Goal: Task Accomplishment & Management: Use online tool/utility

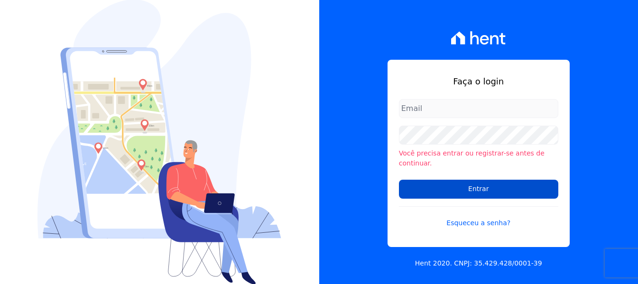
type input "maria.edinea@markaprime.com.br"
click at [482, 186] on input "Entrar" at bounding box center [478, 189] width 159 height 19
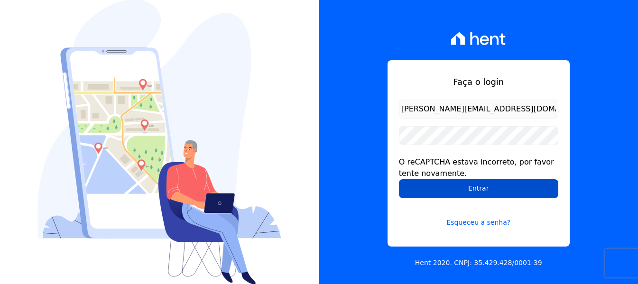
click at [476, 188] on input "Entrar" at bounding box center [478, 188] width 159 height 19
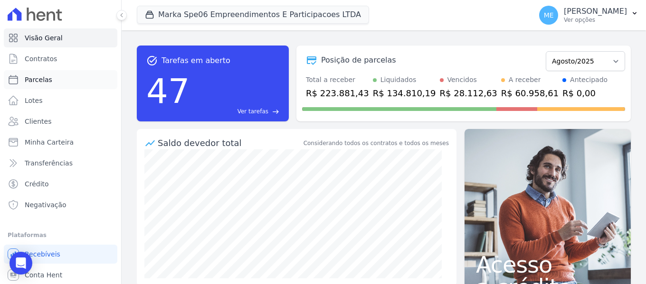
click at [47, 79] on span "Parcelas" at bounding box center [39, 79] width 28 height 9
select select
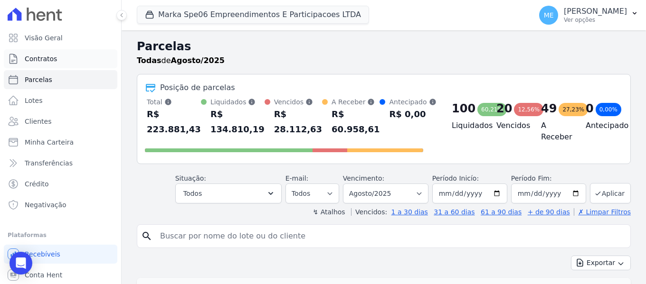
click at [56, 62] on link "Contratos" at bounding box center [60, 58] width 113 height 19
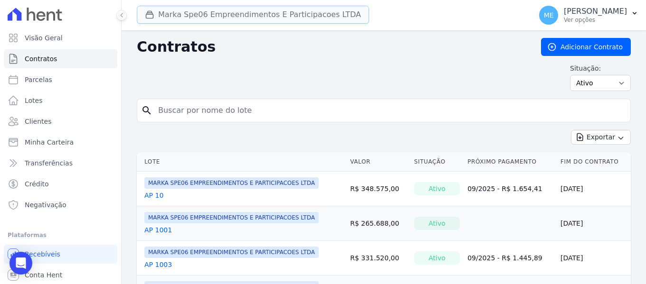
click at [191, 14] on button "Marka Spe06 Empreendimentos E Participacoes LTDA" at bounding box center [253, 15] width 232 height 18
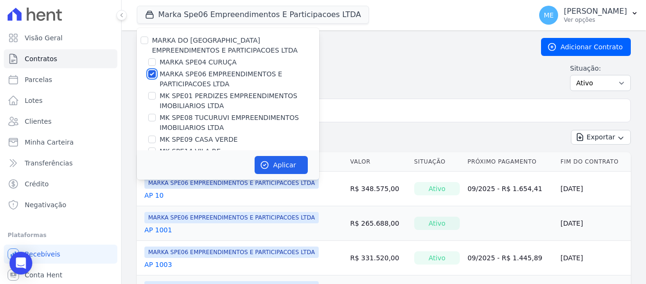
click at [154, 73] on input "MARKA SPE06 EMPREENDIMENTOS E PARTICIPACOES LTDA" at bounding box center [152, 74] width 8 height 8
checkbox input "false"
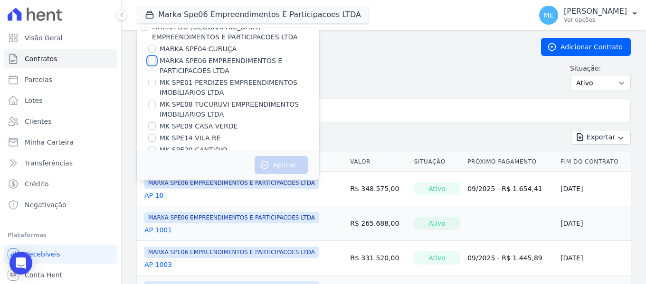
scroll to position [26, 0]
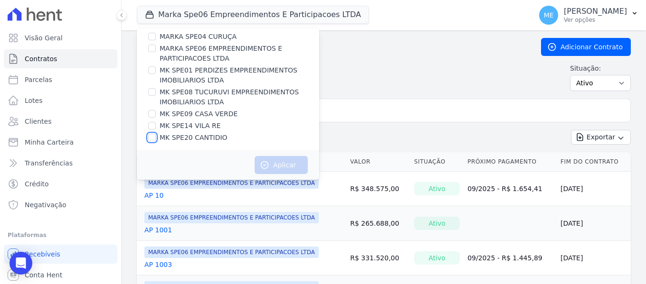
click at [155, 139] on input "MK SPE20 CANTIDIO" at bounding box center [152, 138] width 8 height 8
checkbox input "true"
click at [281, 164] on button "Aplicar" at bounding box center [280, 165] width 53 height 18
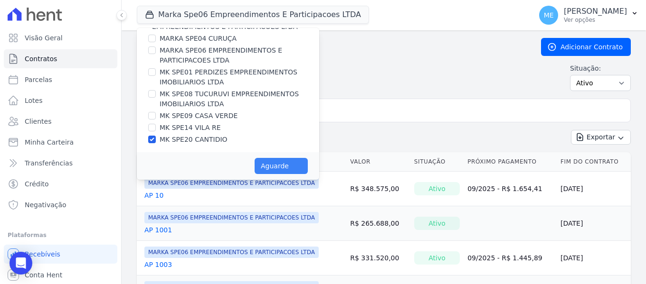
scroll to position [24, 0]
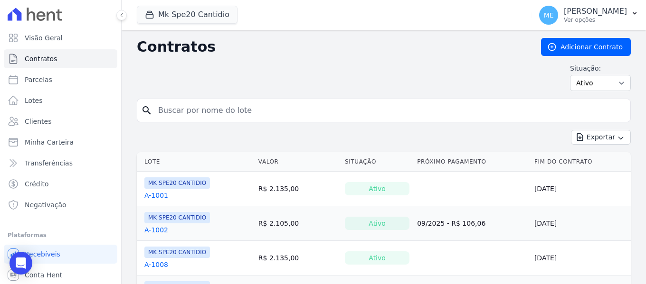
click at [353, 117] on input "search" at bounding box center [389, 110] width 474 height 19
type input "0"
type input "1007"
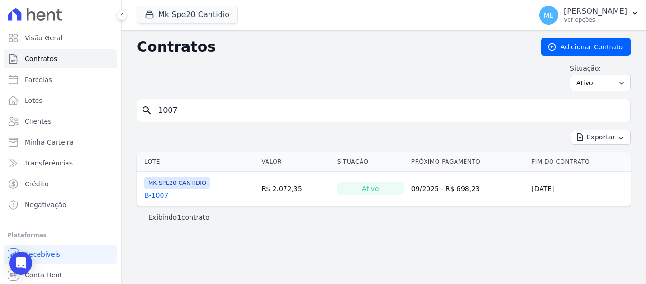
click at [157, 195] on link "B-1007" at bounding box center [156, 195] width 24 height 9
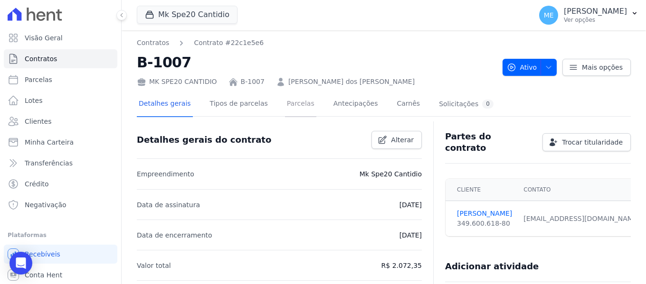
click at [290, 102] on link "Parcelas" at bounding box center [300, 104] width 31 height 25
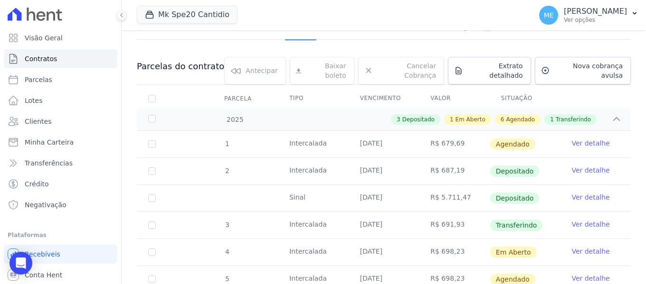
scroll to position [95, 0]
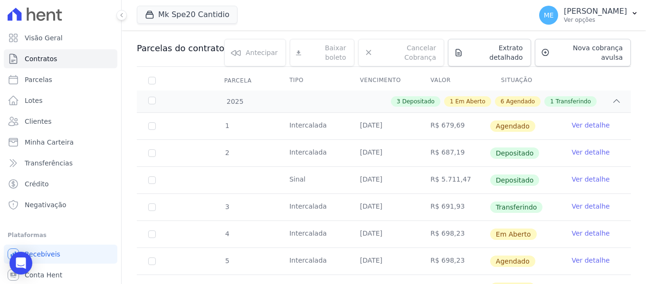
click at [586, 229] on link "Ver detalhe" at bounding box center [590, 233] width 38 height 9
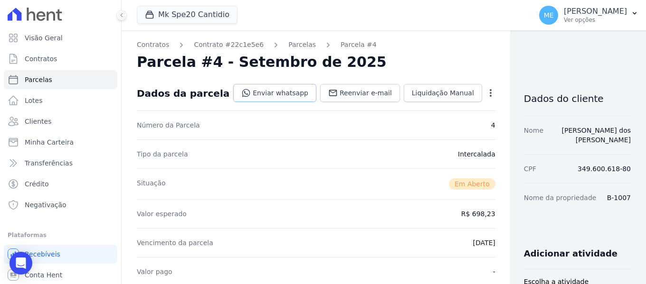
click at [256, 90] on link "Enviar whatsapp" at bounding box center [274, 93] width 83 height 18
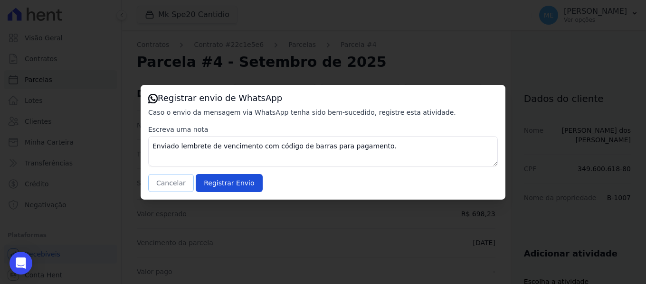
click at [178, 179] on button "Cancelar" at bounding box center [171, 183] width 46 height 18
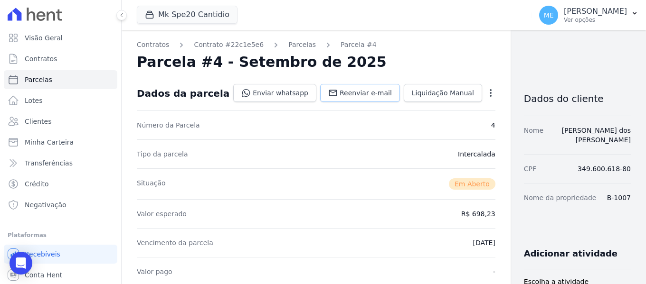
click at [350, 95] on span "Reenviar e-mail" at bounding box center [365, 92] width 52 height 9
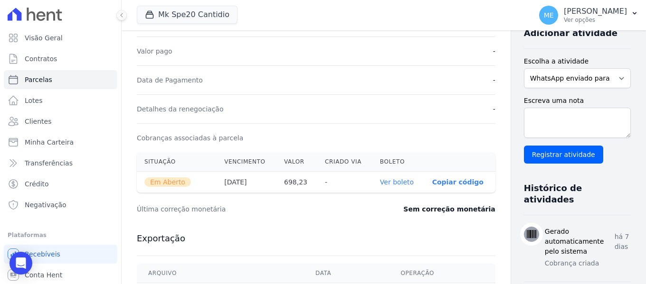
scroll to position [237, 0]
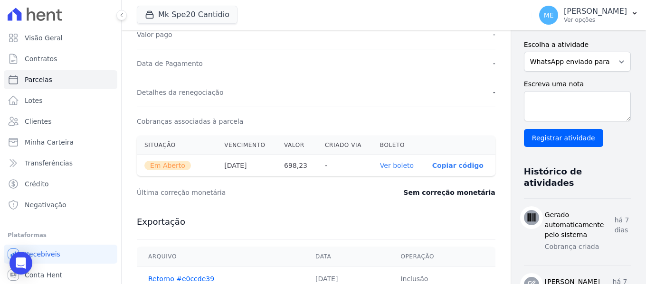
click at [380, 166] on link "Ver boleto" at bounding box center [397, 166] width 34 height 8
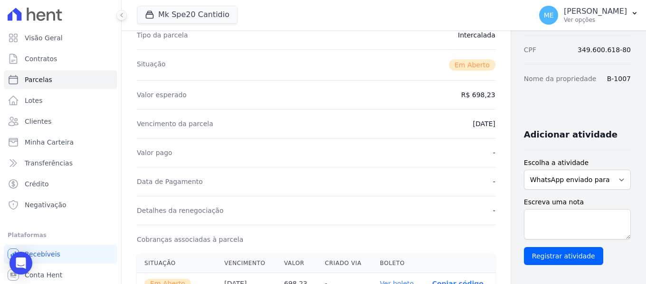
scroll to position [0, 0]
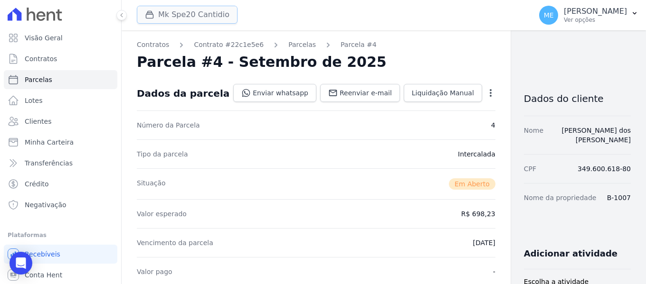
click at [198, 10] on button "Mk Spe20 Cantidio" at bounding box center [187, 15] width 101 height 18
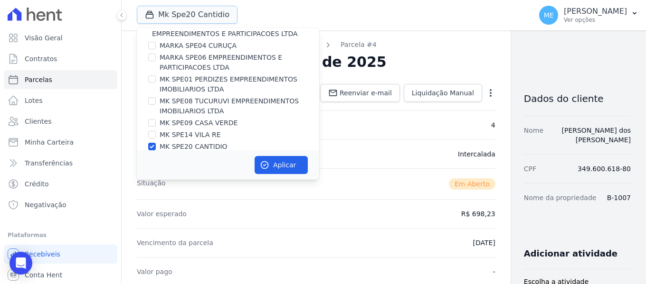
scroll to position [26, 0]
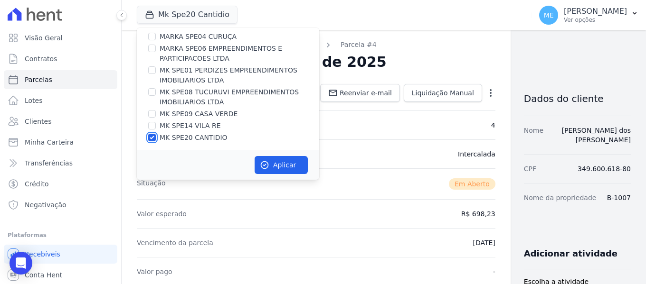
click at [154, 138] on input "MK SPE20 CANTIDIO" at bounding box center [152, 138] width 8 height 8
checkbox input "false"
click at [151, 92] on input "MK SPE08 TUCURUVI EMPREENDIMENTOS IMOBILIARIOS LTDA" at bounding box center [152, 92] width 8 height 8
checkbox input "true"
click at [285, 169] on button "Aplicar" at bounding box center [280, 165] width 53 height 18
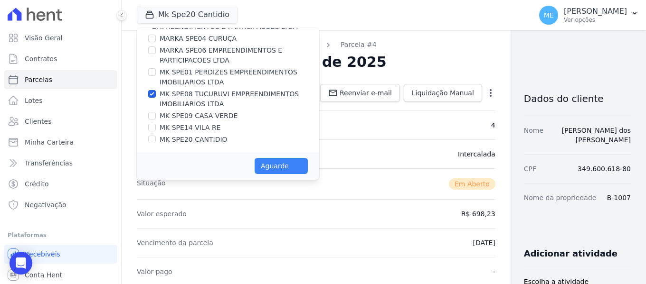
scroll to position [24, 0]
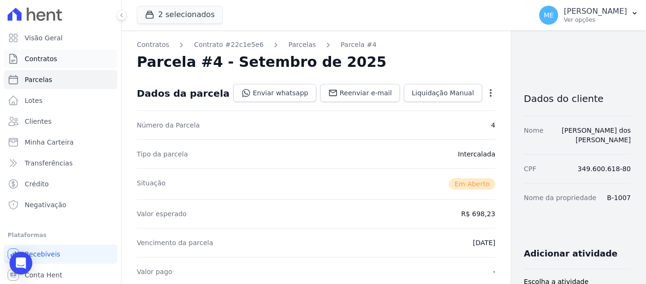
click at [62, 59] on link "Contratos" at bounding box center [60, 58] width 113 height 19
click at [61, 55] on link "Contratos" at bounding box center [60, 58] width 113 height 19
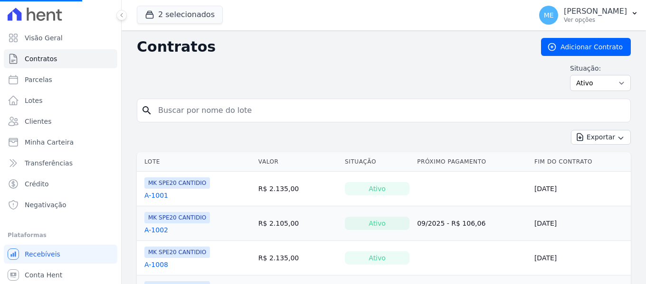
click at [192, 107] on input "search" at bounding box center [389, 110] width 474 height 19
click at [248, 106] on input "search" at bounding box center [389, 110] width 474 height 19
type input "0201"
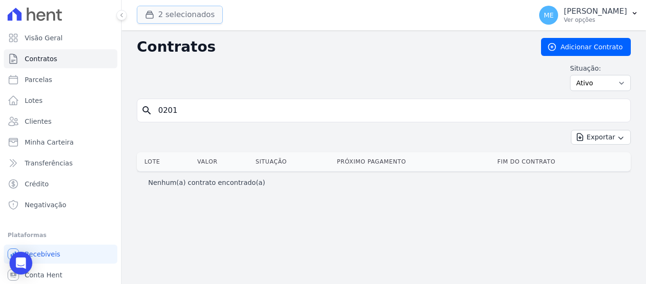
click at [190, 21] on button "2 selecionados" at bounding box center [180, 15] width 86 height 18
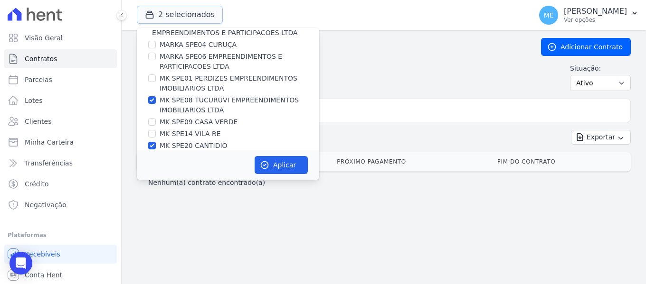
scroll to position [26, 0]
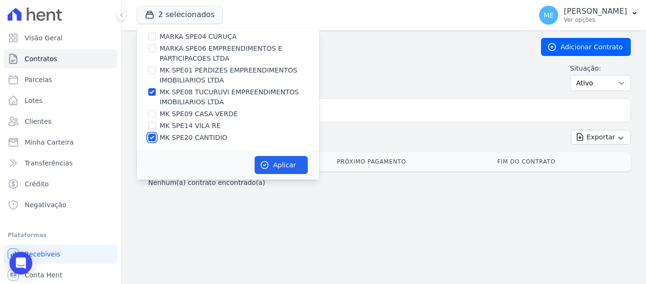
click at [154, 137] on input "MK SPE20 CANTIDIO" at bounding box center [152, 138] width 8 height 8
checkbox input "false"
click at [277, 163] on button "Aplicar" at bounding box center [280, 165] width 53 height 18
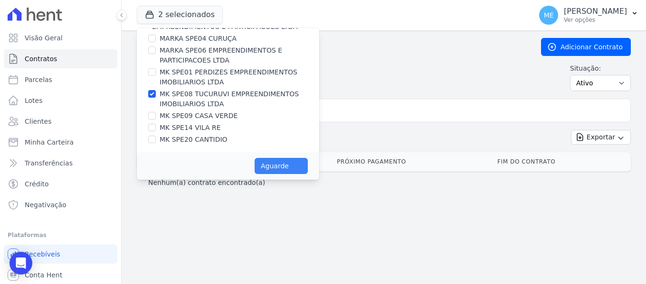
scroll to position [24, 0]
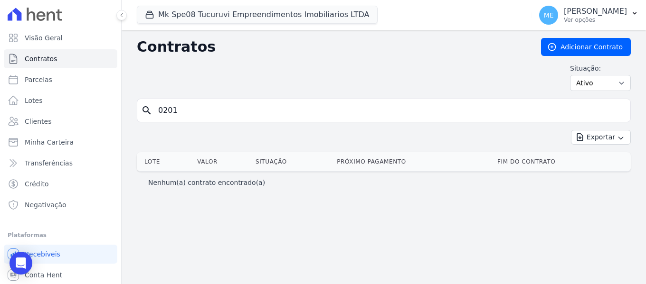
click at [215, 112] on input "0201" at bounding box center [389, 110] width 474 height 19
drag, startPoint x: 214, startPoint y: 111, endPoint x: 0, endPoint y: 80, distance: 216.4
click at [0, 80] on div "Visão Geral Contratos Parcelas Lotes Clientes Minha Carteira Transferências Cré…" at bounding box center [323, 142] width 646 height 284
type input "201"
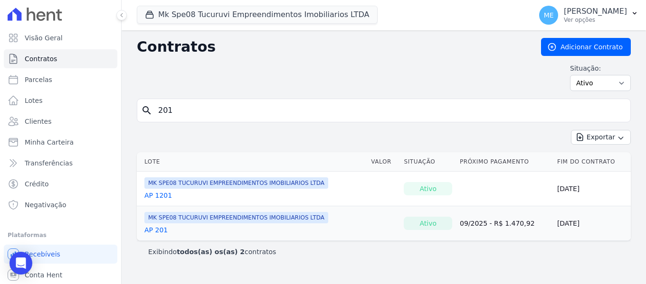
click at [161, 228] on link "AP 201" at bounding box center [155, 229] width 23 height 9
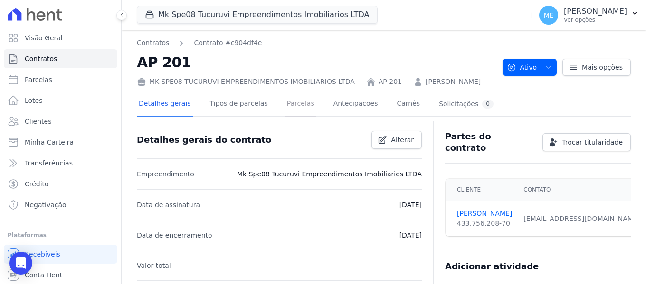
click at [293, 106] on link "Parcelas" at bounding box center [300, 104] width 31 height 25
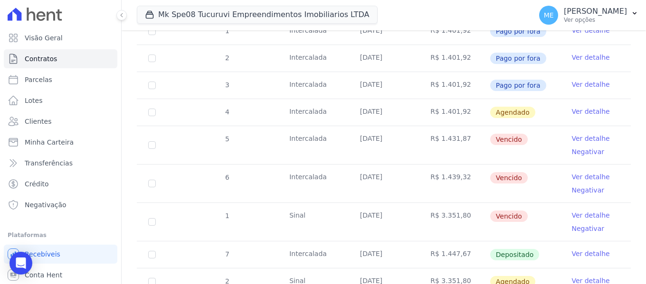
scroll to position [237, 0]
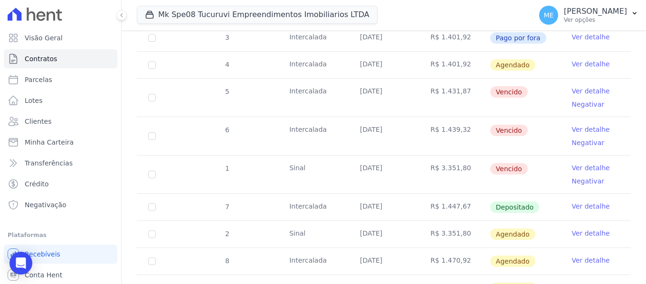
click at [593, 202] on link "Ver detalhe" at bounding box center [590, 206] width 38 height 9
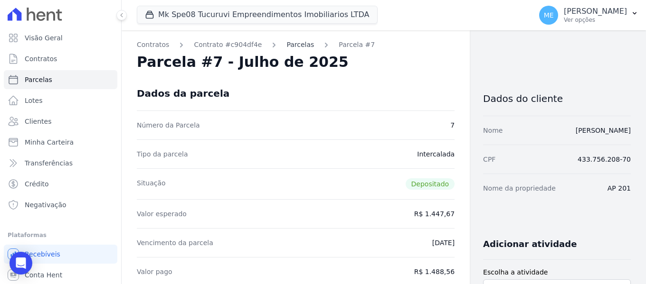
click at [286, 46] on link "Parcelas" at bounding box center [300, 45] width 28 height 10
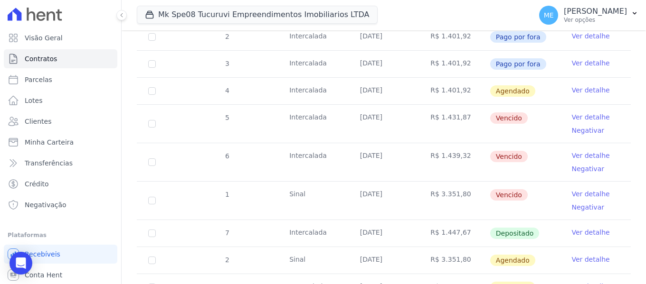
scroll to position [228, 0]
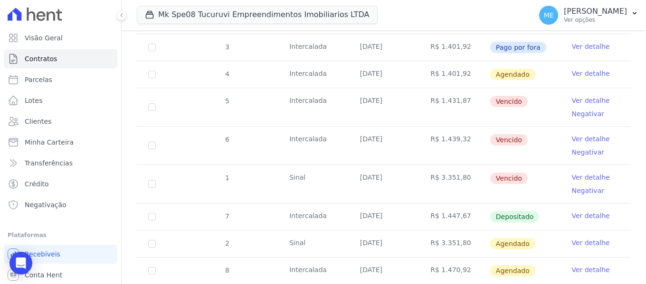
click at [582, 173] on link "Ver detalhe" at bounding box center [590, 177] width 38 height 9
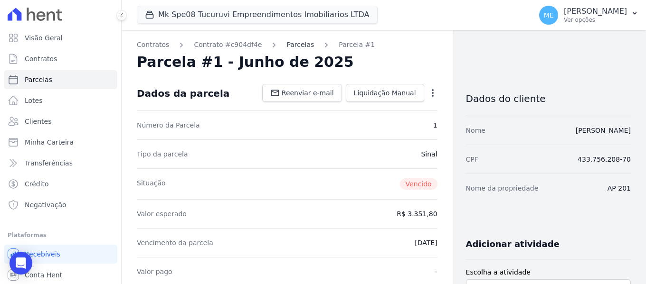
click at [290, 42] on link "Parcelas" at bounding box center [300, 45] width 28 height 10
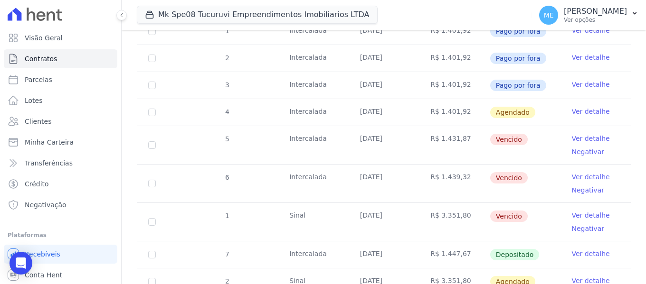
scroll to position [237, 0]
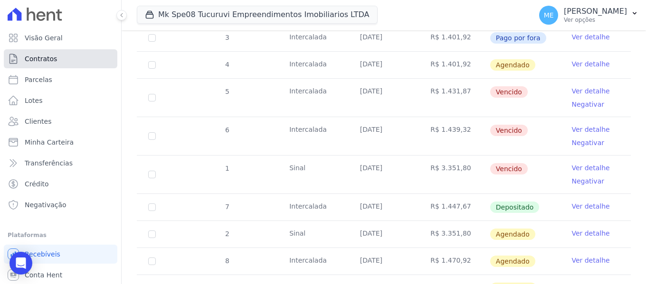
click at [59, 57] on link "Contratos" at bounding box center [60, 58] width 113 height 19
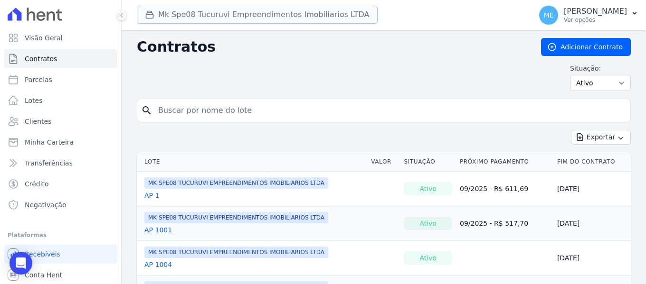
click at [235, 19] on button "Mk Spe08 Tucuruvi Empreendimentos Imobiliarios LTDA" at bounding box center [257, 15] width 241 height 18
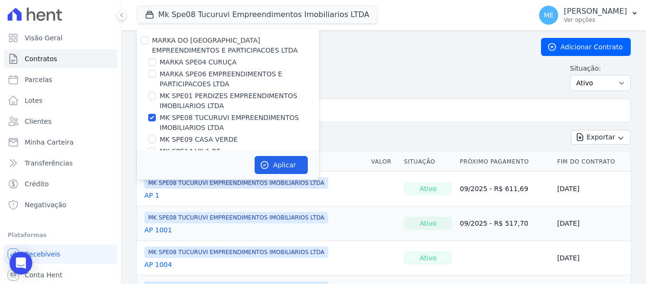
click at [156, 119] on div "MK SPE08 TUCURUVI EMPREENDIMENTOS IMOBILIARIOS LTDA" at bounding box center [228, 123] width 182 height 20
click at [150, 116] on input "MK SPE08 TUCURUVI EMPREENDIMENTOS IMOBILIARIOS LTDA" at bounding box center [152, 118] width 8 height 8
checkbox input "false"
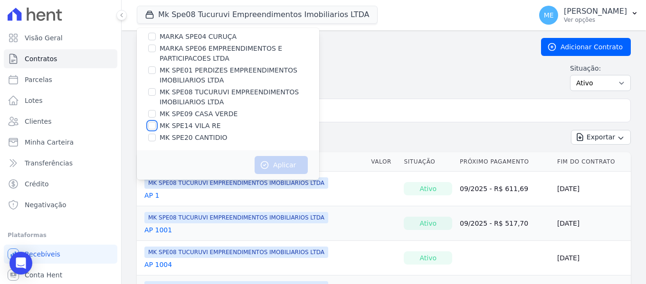
click at [153, 126] on input "MK SPE14 VILA RE" at bounding box center [152, 126] width 8 height 8
checkbox input "true"
click at [282, 163] on button "Aplicar" at bounding box center [280, 165] width 53 height 18
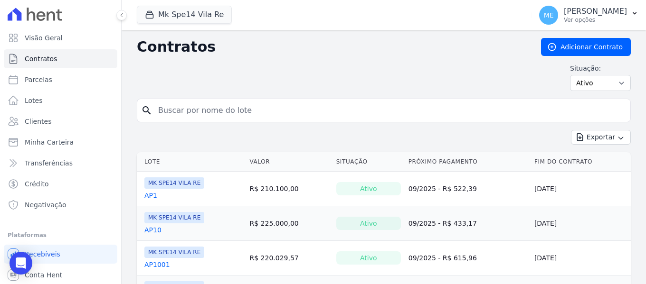
click at [290, 105] on input "search" at bounding box center [389, 110] width 474 height 19
type input "124"
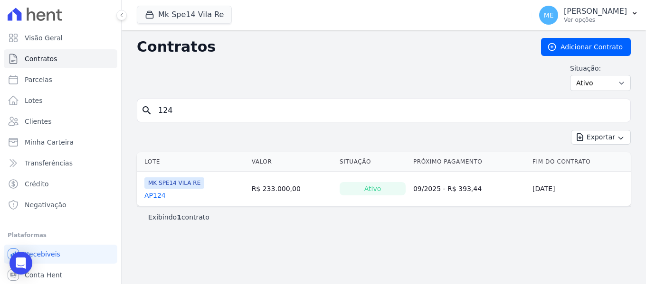
click at [159, 198] on link "AP124" at bounding box center [154, 195] width 21 height 9
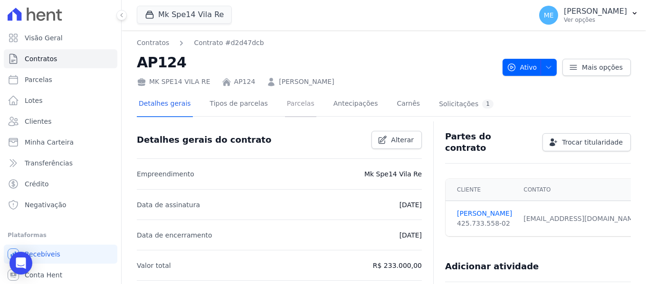
click at [293, 108] on link "Parcelas" at bounding box center [300, 104] width 31 height 25
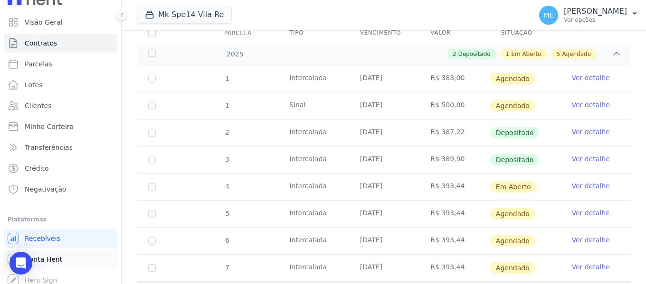
scroll to position [21, 0]
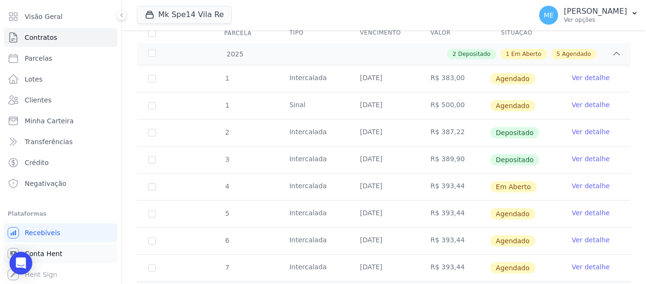
click at [53, 256] on span "Conta Hent" at bounding box center [44, 253] width 38 height 9
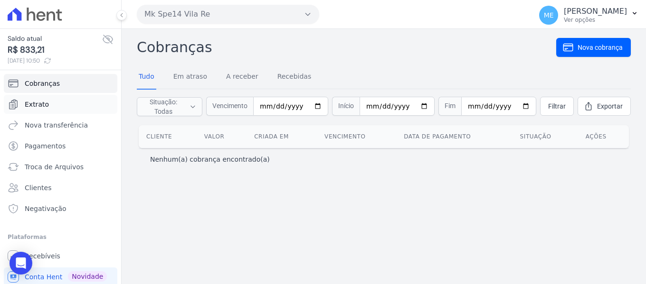
click at [42, 108] on span "Extrato" at bounding box center [37, 104] width 24 height 9
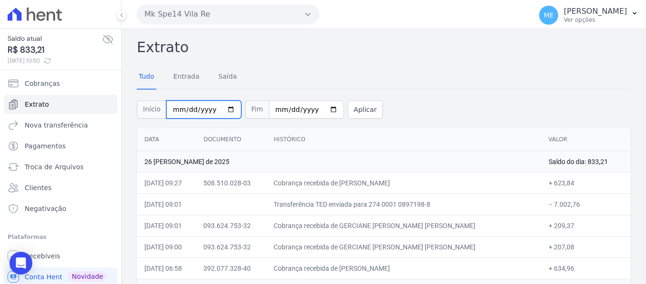
click at [177, 112] on input "2025-08-01" at bounding box center [203, 110] width 75 height 18
type input "2025-08-04"
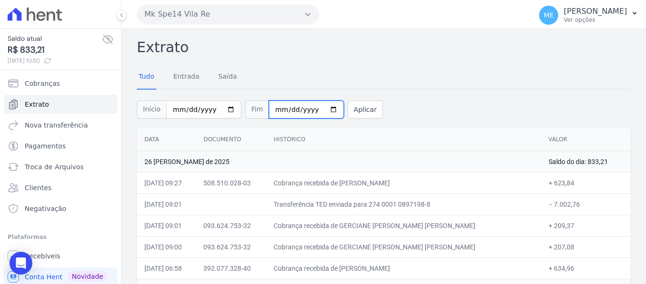
click at [269, 108] on input "[DATE]" at bounding box center [306, 110] width 75 height 18
type input "2025-08-05"
click at [353, 107] on button "Aplicar" at bounding box center [364, 110] width 35 height 18
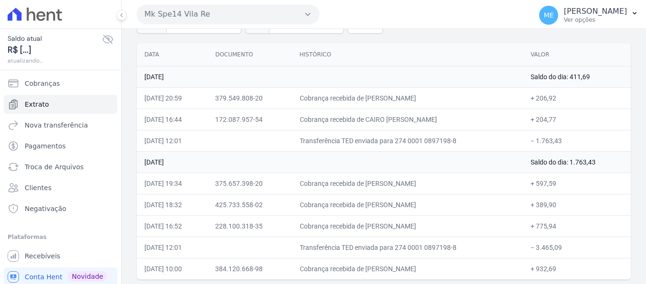
scroll to position [88, 0]
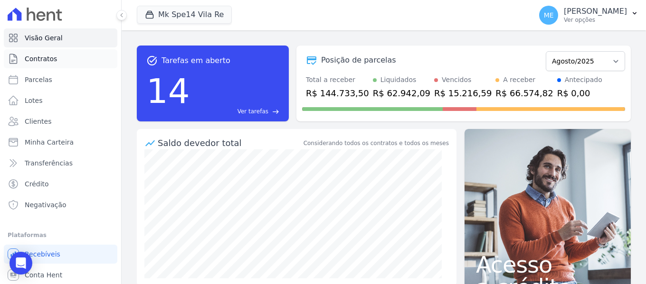
click at [43, 60] on span "Contratos" at bounding box center [41, 58] width 32 height 9
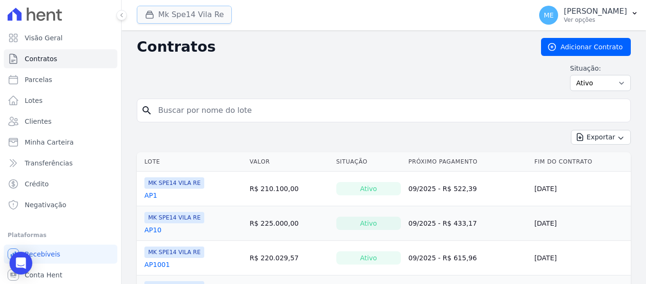
click at [190, 12] on button "Mk Spe14 Vila Re" at bounding box center [184, 15] width 95 height 18
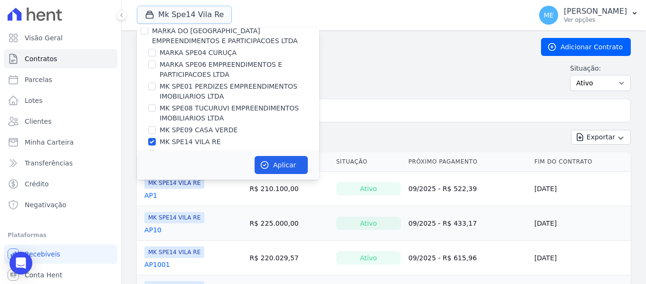
scroll to position [26, 0]
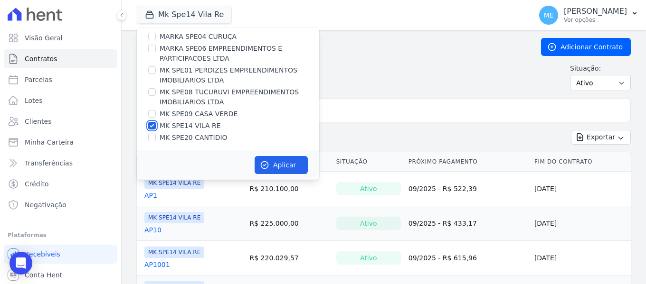
click at [153, 125] on input "MK SPE14 VILA RE" at bounding box center [152, 126] width 8 height 8
checkbox input "false"
click at [155, 92] on input "MK SPE08 TUCURUVI EMPREENDIMENTOS IMOBILIARIOS LTDA" at bounding box center [152, 92] width 8 height 8
checkbox input "true"
click at [288, 168] on button "Aplicar" at bounding box center [280, 165] width 53 height 18
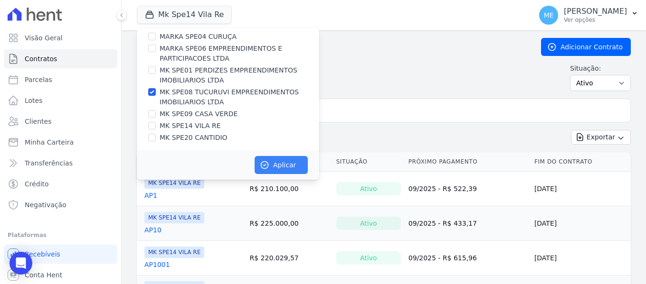
scroll to position [24, 0]
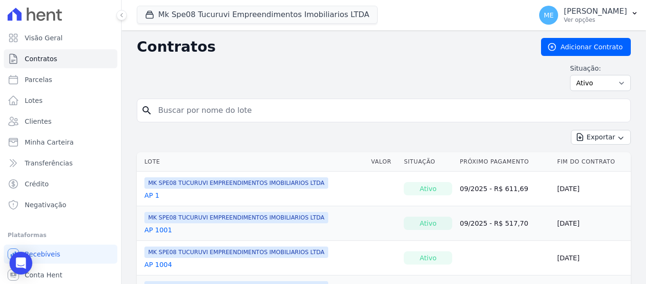
click at [224, 111] on input "search" at bounding box center [389, 110] width 474 height 19
type input "201"
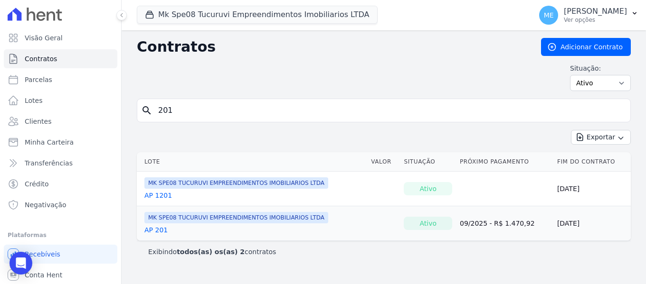
click at [159, 230] on link "AP 201" at bounding box center [155, 229] width 23 height 9
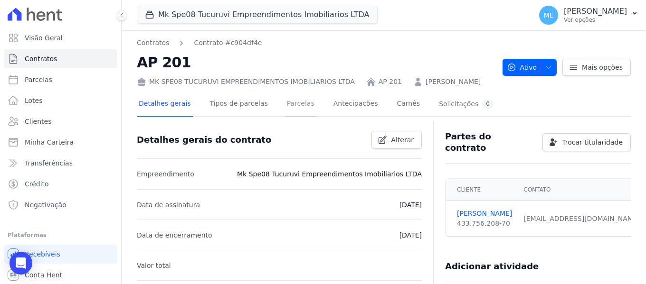
click at [293, 101] on link "Parcelas" at bounding box center [300, 104] width 31 height 25
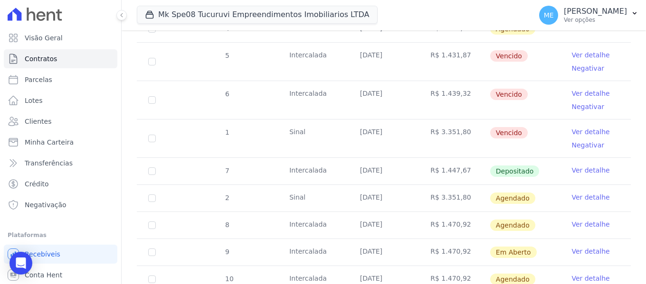
scroll to position [285, 0]
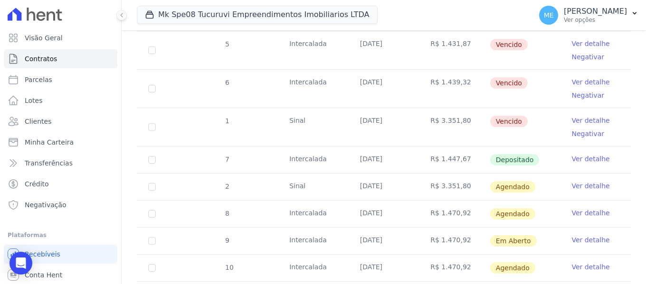
drag, startPoint x: 639, startPoint y: 1, endPoint x: 419, endPoint y: 5, distance: 220.3
click at [419, 5] on div "Mk Spe08 Tucuruvi Empreendimentos Imobiliarios LTDA MARKA DO BRASIL EMPREENDIME…" at bounding box center [332, 15] width 391 height 31
click at [634, 14] on icon "button" at bounding box center [634, 13] width 4 height 2
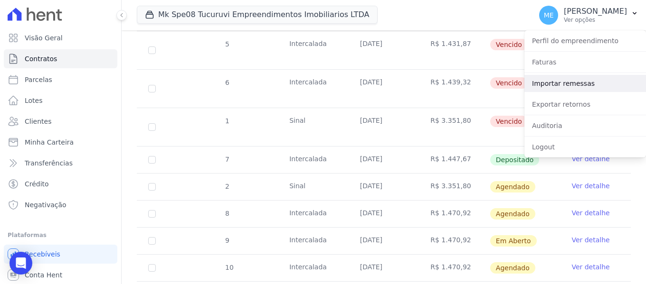
click at [575, 84] on link "Importar remessas" at bounding box center [585, 83] width 122 height 17
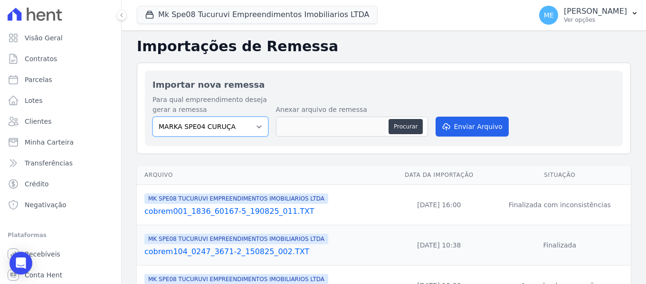
click at [251, 125] on select "MARKA SPE04 CURUÇA MARKA SPE06 EMPREENDIMENTOS E PARTICIPACOES LTDA MK SPE01 PE…" at bounding box center [210, 127] width 116 height 20
select select "4837d1bb-379b-4bbe-b85a-afeadd0a9949"
click at [152, 117] on select "MARKA SPE04 CURUÇA MARKA SPE06 EMPREENDIMENTOS E PARTICIPACOES LTDA MK SPE01 PE…" at bounding box center [210, 127] width 116 height 20
click at [400, 125] on button "Procurar" at bounding box center [405, 126] width 34 height 15
type input "cobrem001_1836_60167-5_260825_001.TXT"
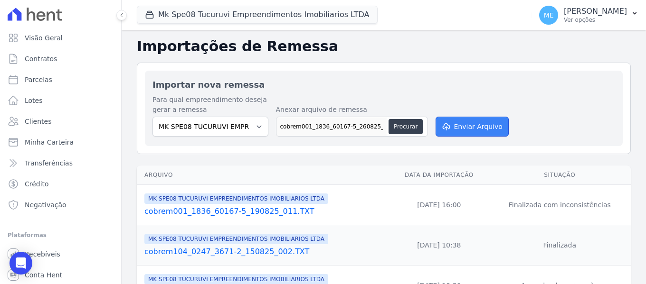
click at [487, 125] on button "Enviar Arquivo" at bounding box center [471, 127] width 73 height 20
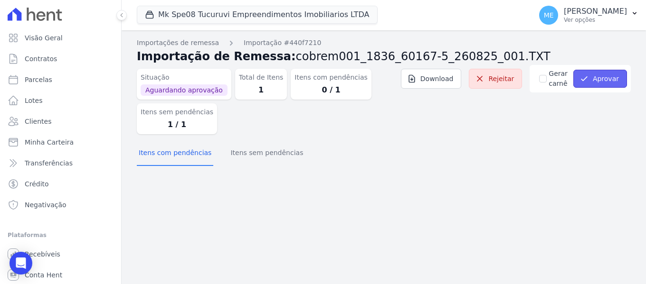
click at [607, 80] on button "Aprovar" at bounding box center [600, 79] width 54 height 18
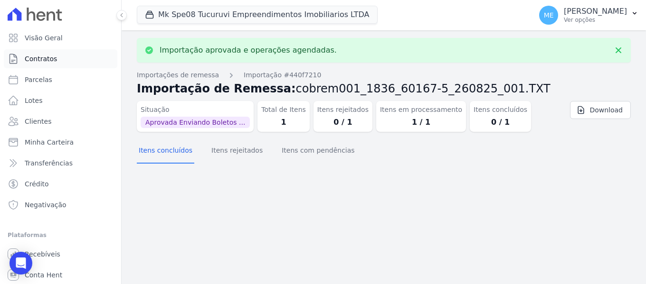
click at [28, 59] on span "Contratos" at bounding box center [41, 58] width 32 height 9
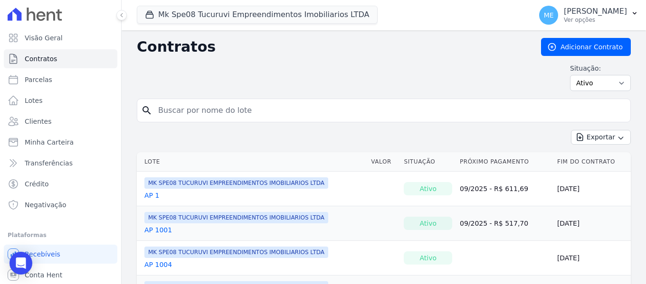
click at [227, 107] on input "search" at bounding box center [389, 110] width 474 height 19
type input "201"
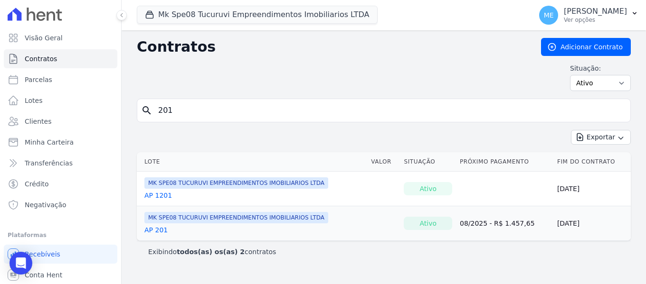
click at [148, 233] on link "AP 201" at bounding box center [155, 229] width 23 height 9
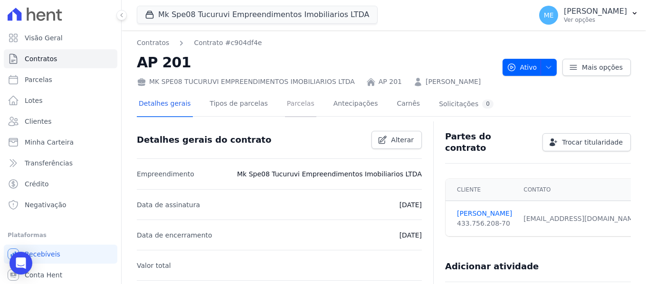
click at [295, 104] on link "Parcelas" at bounding box center [300, 104] width 31 height 25
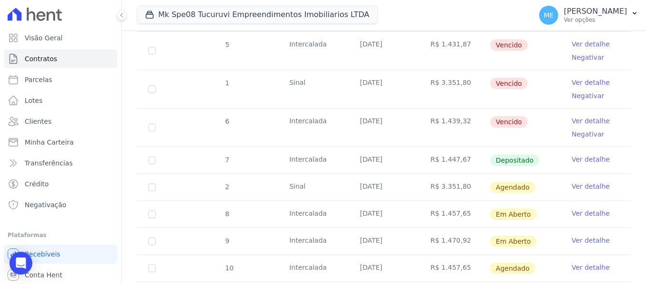
scroll to position [285, 0]
click at [571, 208] on link "Ver detalhe" at bounding box center [590, 212] width 38 height 9
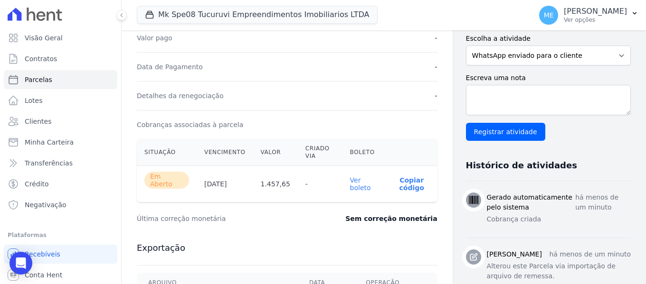
scroll to position [237, 0]
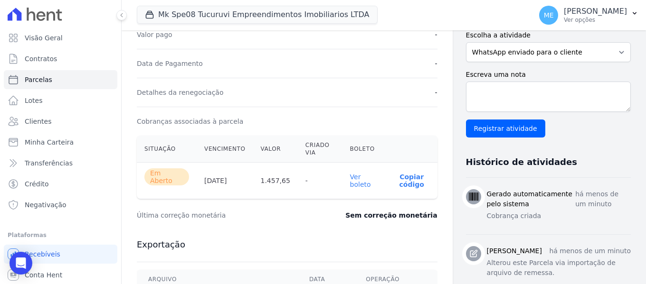
click at [351, 179] on link "Ver boleto" at bounding box center [360, 180] width 21 height 15
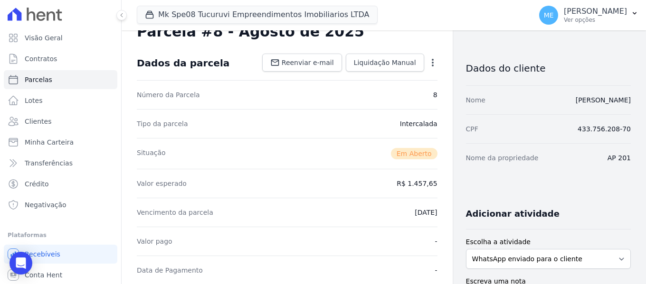
scroll to position [0, 0]
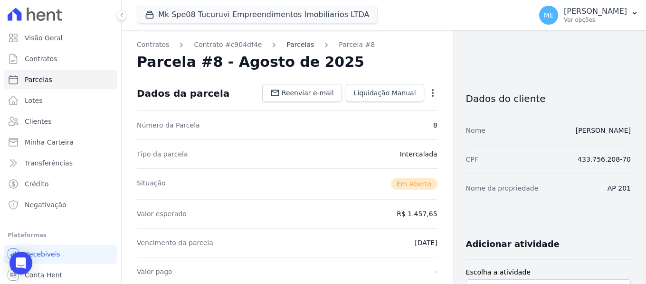
click at [287, 44] on link "Parcelas" at bounding box center [300, 45] width 28 height 10
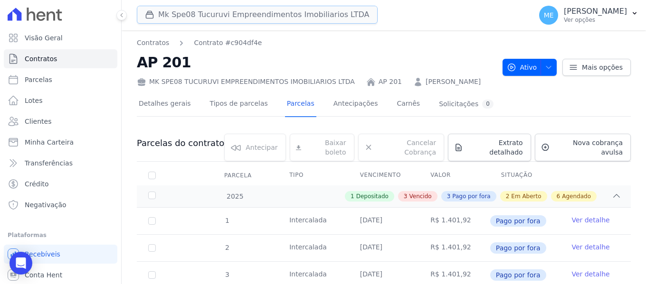
click at [225, 12] on button "Mk Spe08 Tucuruvi Empreendimentos Imobiliarios LTDA" at bounding box center [257, 15] width 241 height 18
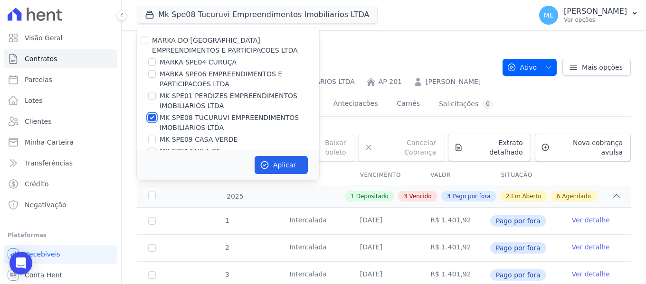
click at [151, 118] on input "MK SPE08 TUCURUVI EMPREENDIMENTOS IMOBILIARIOS LTDA" at bounding box center [152, 118] width 8 height 8
checkbox input "false"
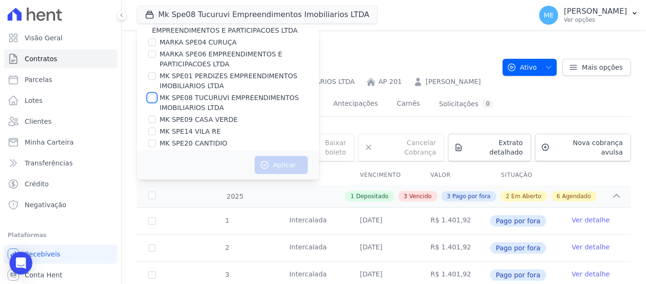
scroll to position [26, 0]
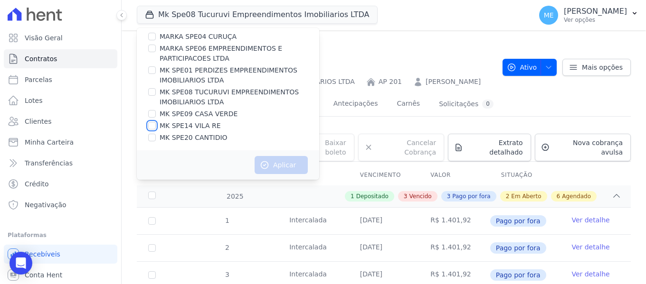
click at [155, 126] on input "MK SPE14 VILA RE" at bounding box center [152, 126] width 8 height 8
checkbox input "true"
drag, startPoint x: 285, startPoint y: 164, endPoint x: 285, endPoint y: 150, distance: 13.8
click at [285, 161] on button "Aplicar" at bounding box center [280, 165] width 53 height 18
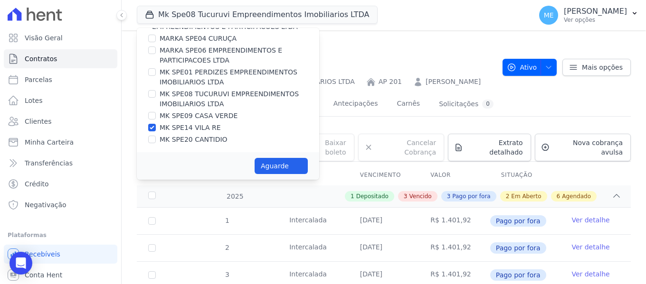
scroll to position [24, 0]
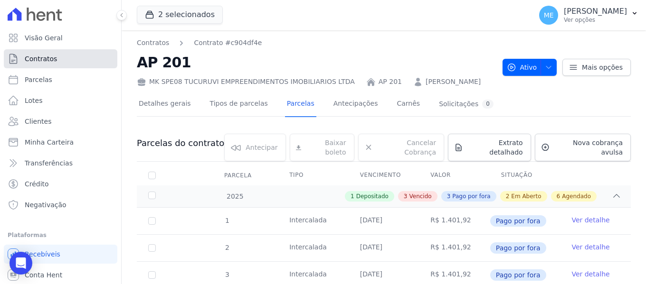
click at [51, 61] on span "Contratos" at bounding box center [41, 58] width 32 height 9
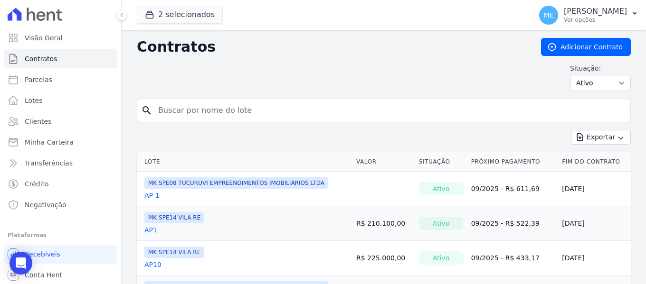
drag, startPoint x: 186, startPoint y: 114, endPoint x: 194, endPoint y: 110, distance: 8.9
click at [192, 104] on input "search" at bounding box center [389, 110] width 474 height 19
type input "124"
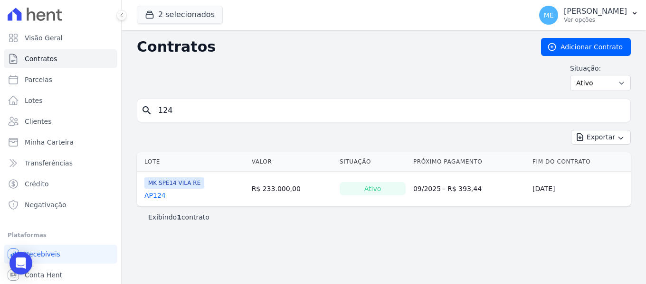
click at [156, 196] on link "AP124" at bounding box center [154, 195] width 21 height 9
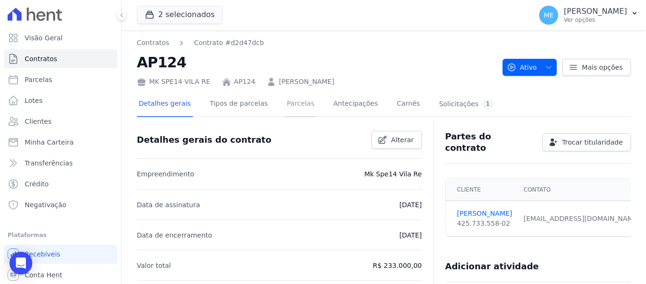
click at [292, 104] on link "Parcelas" at bounding box center [300, 104] width 31 height 25
